Goal: Information Seeking & Learning: Learn about a topic

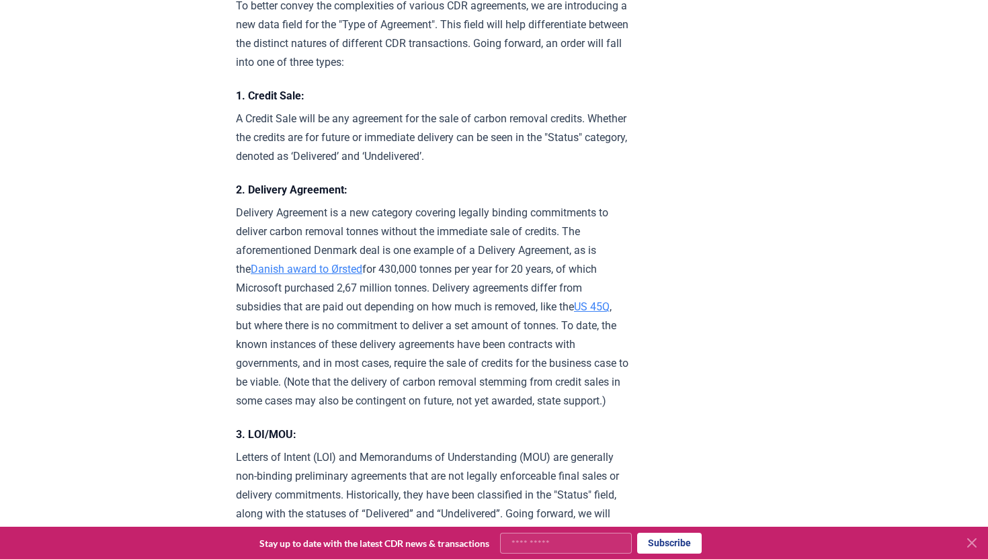
scroll to position [731, 0]
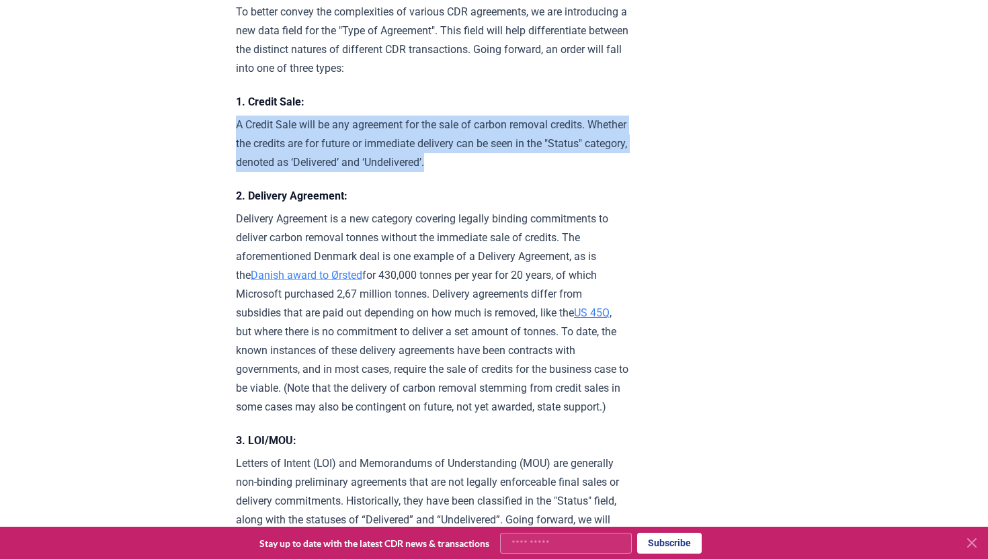
drag, startPoint x: 236, startPoint y: 123, endPoint x: 416, endPoint y: 165, distance: 185.0
click at [416, 165] on p "A Credit Sale will be any agreement for the sale of carbon removal credits. Whe…" at bounding box center [432, 144] width 393 height 56
copy p "A Credit Sale will be any agreement for the sale of carbon removal credits. Whe…"
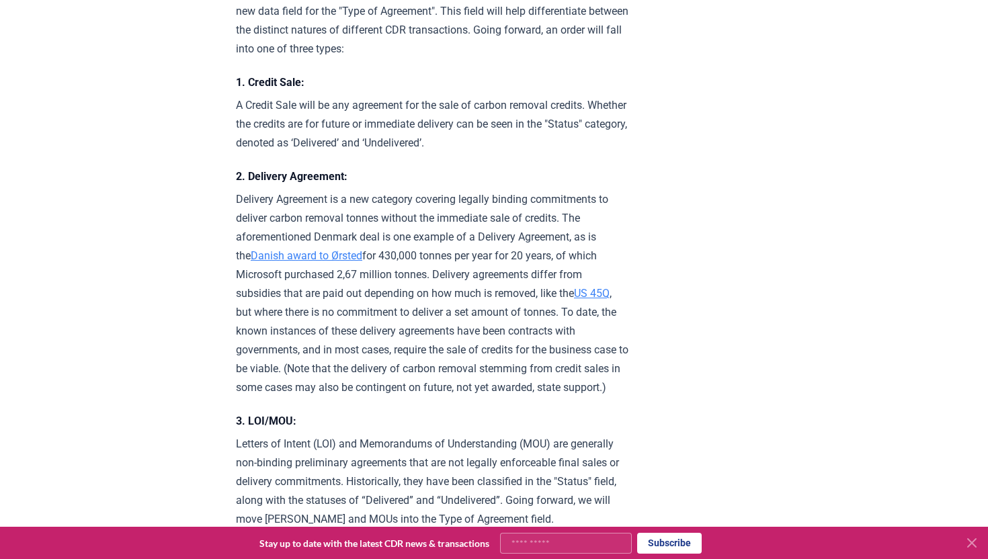
click at [292, 213] on p "Delivery Agreement is a new category covering legally binding commitments to de…" at bounding box center [432, 293] width 393 height 207
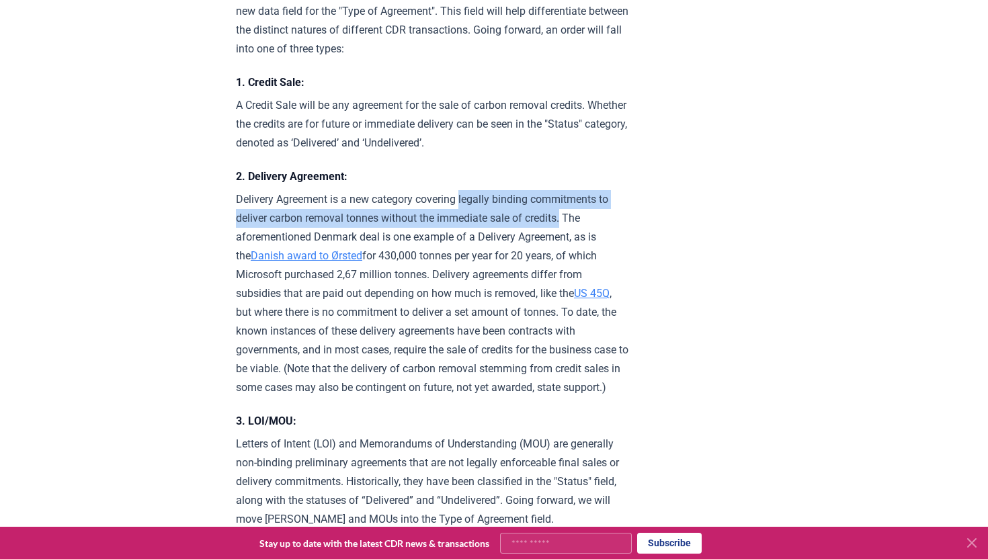
drag, startPoint x: 467, startPoint y: 194, endPoint x: 533, endPoint y: 209, distance: 67.5
click at [533, 209] on p "Delivery Agreement is a new category covering legally binding commitments to de…" at bounding box center [432, 293] width 393 height 207
copy p "legally binding commitments to deliver carbon removal tonnes without the immedi…"
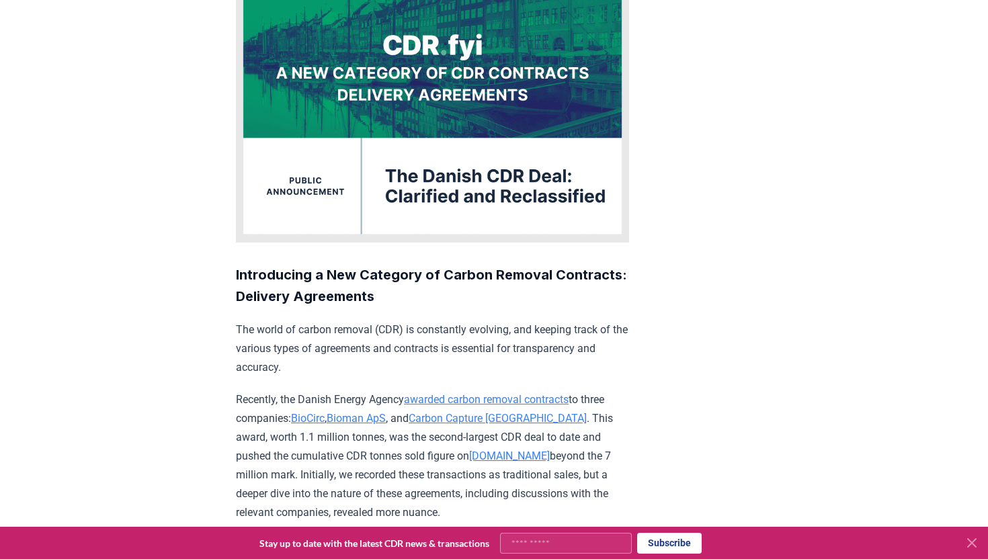
scroll to position [0, 0]
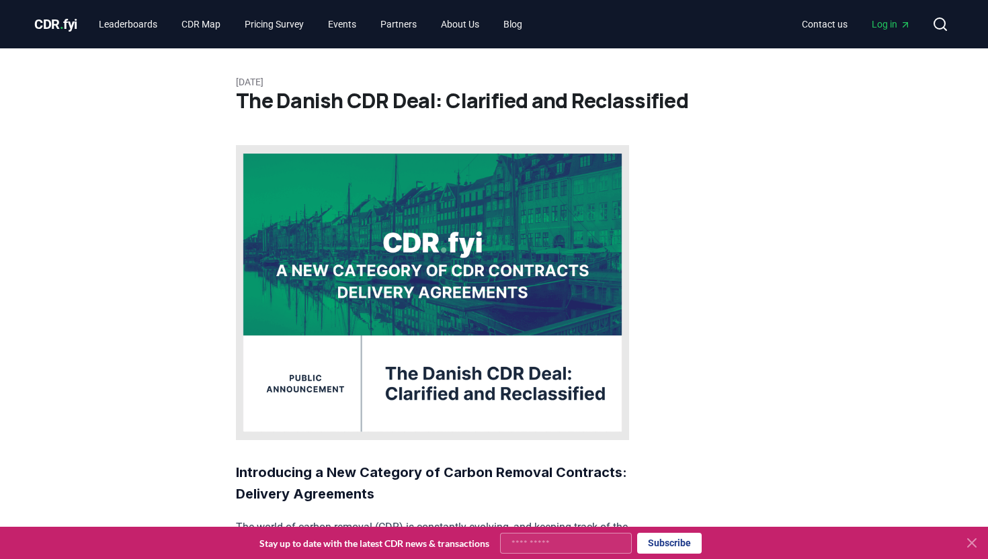
click at [76, 40] on div "CDR . fyi Leaderboards CDR Map Pricing Survey Events Partners About Us Blog Con…" at bounding box center [494, 24] width 920 height 48
click at [63, 18] on span "." at bounding box center [62, 24] width 4 height 16
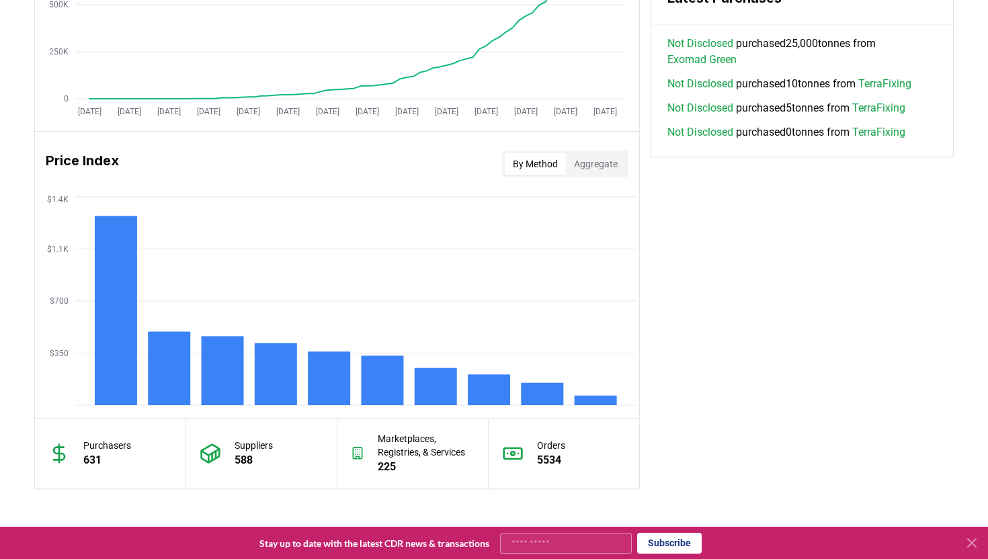
scroll to position [1169, 0]
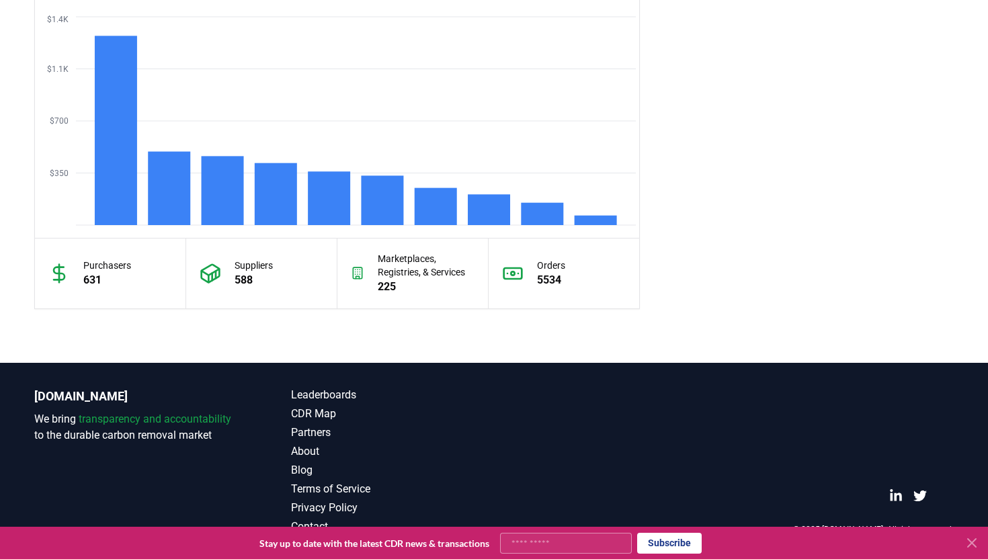
click at [972, 542] on icon at bounding box center [972, 543] width 8 height 8
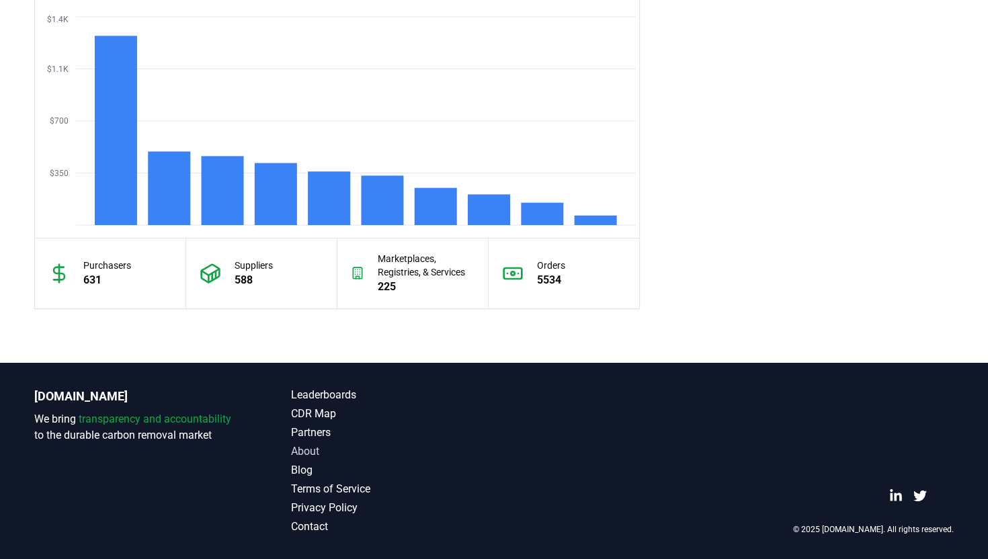
click at [309, 455] on link "About" at bounding box center [392, 452] width 203 height 16
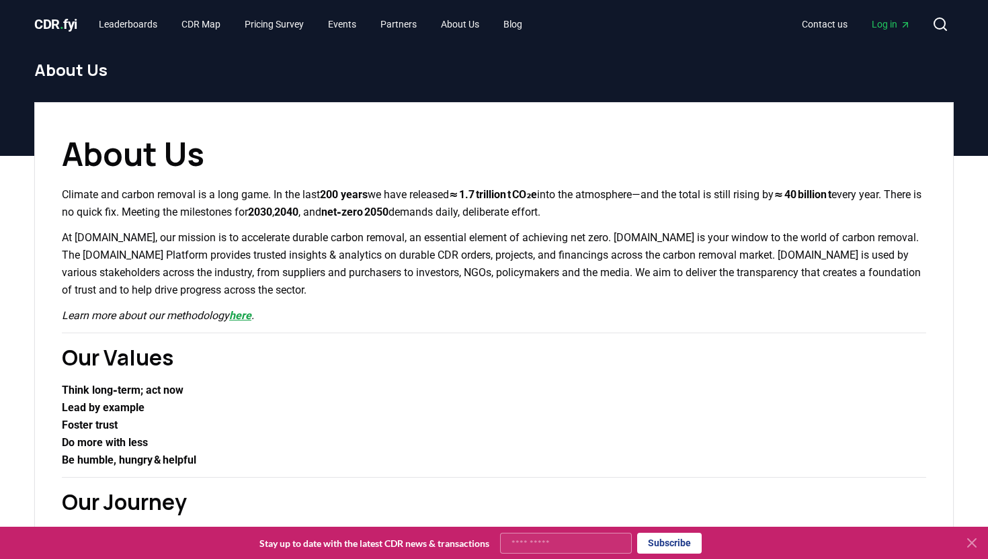
click at [249, 317] on link "here" at bounding box center [240, 315] width 22 height 13
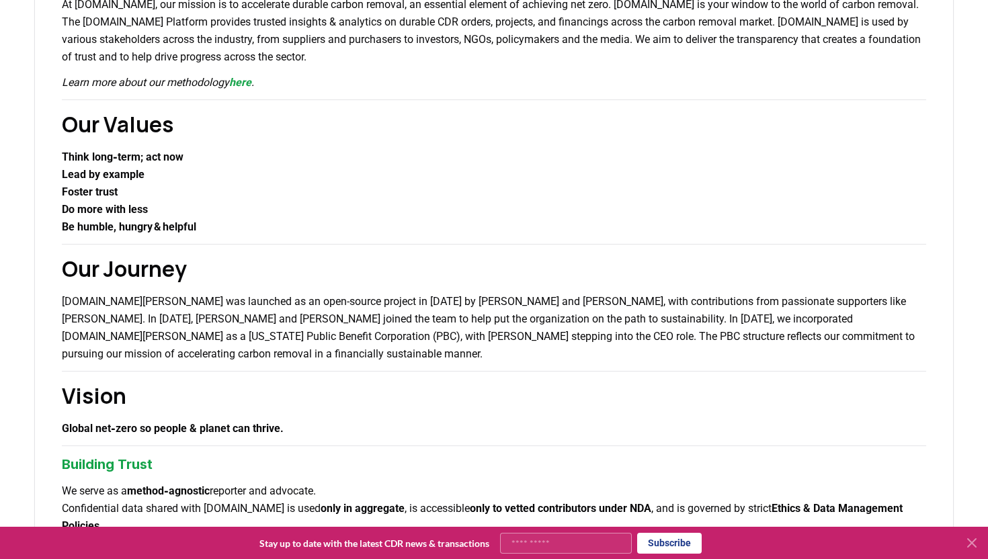
scroll to position [303, 0]
